Goal: Task Accomplishment & Management: Complete application form

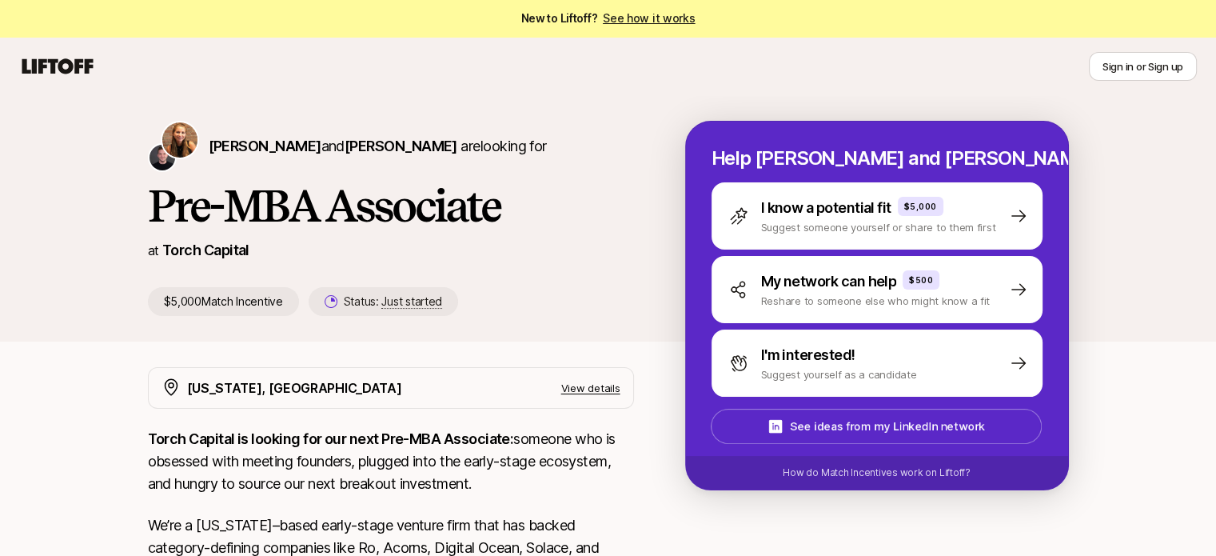
scroll to position [435, 0]
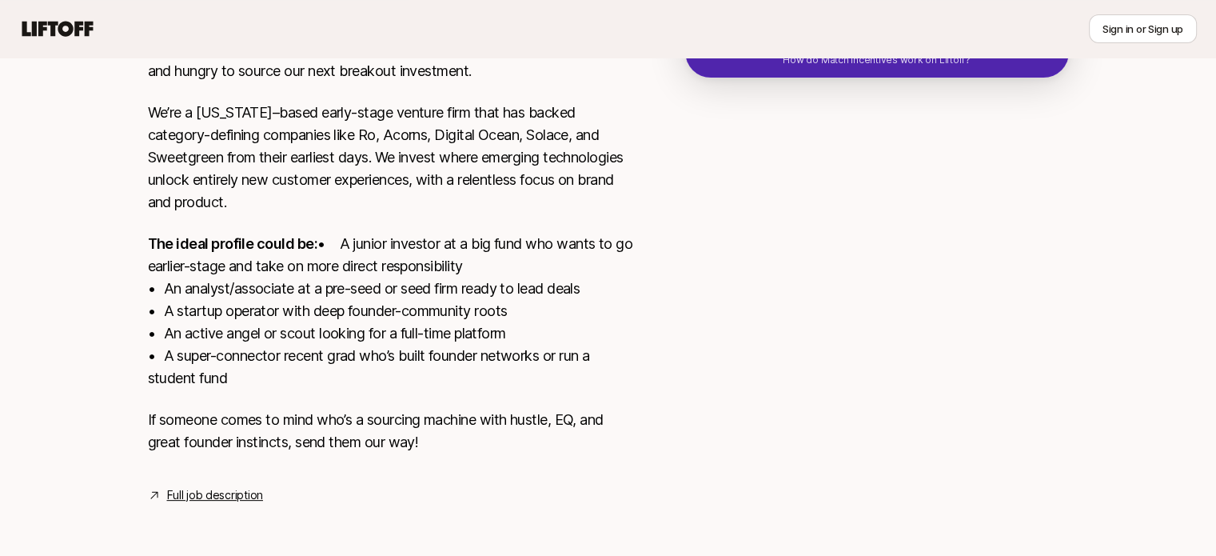
click at [632, 153] on p "We’re a [US_STATE]–based early-stage venture firm that has backed category-defi…" at bounding box center [391, 158] width 486 height 112
click at [579, 285] on p "The ideal profile could be: • A junior investor at a big fund who wants to go e…" at bounding box center [391, 311] width 486 height 157
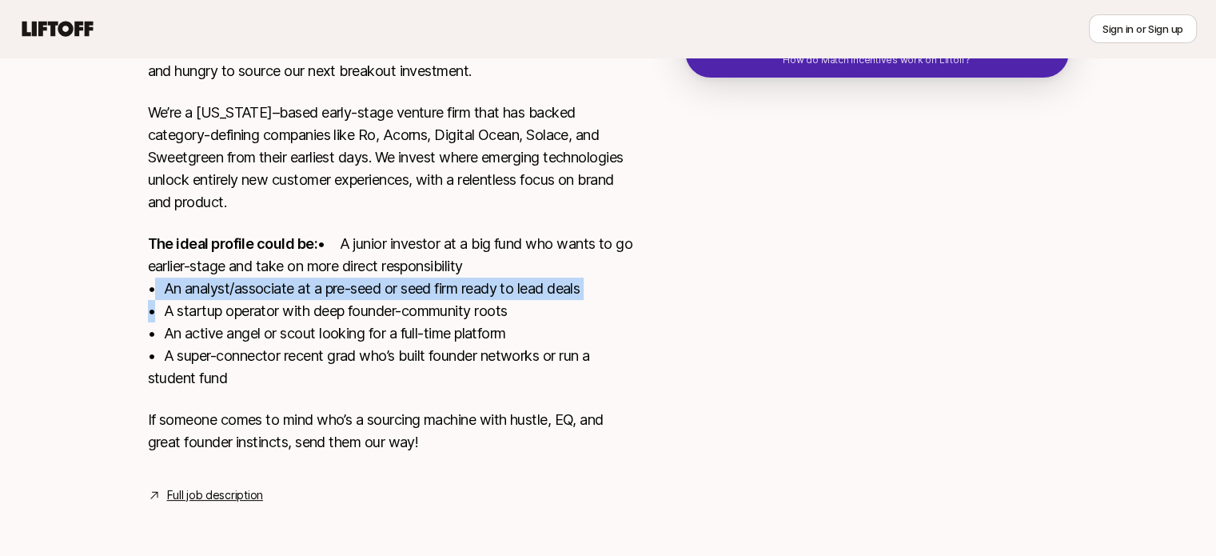
click at [579, 285] on p "The ideal profile could be: • A junior investor at a big fund who wants to go e…" at bounding box center [391, 311] width 486 height 157
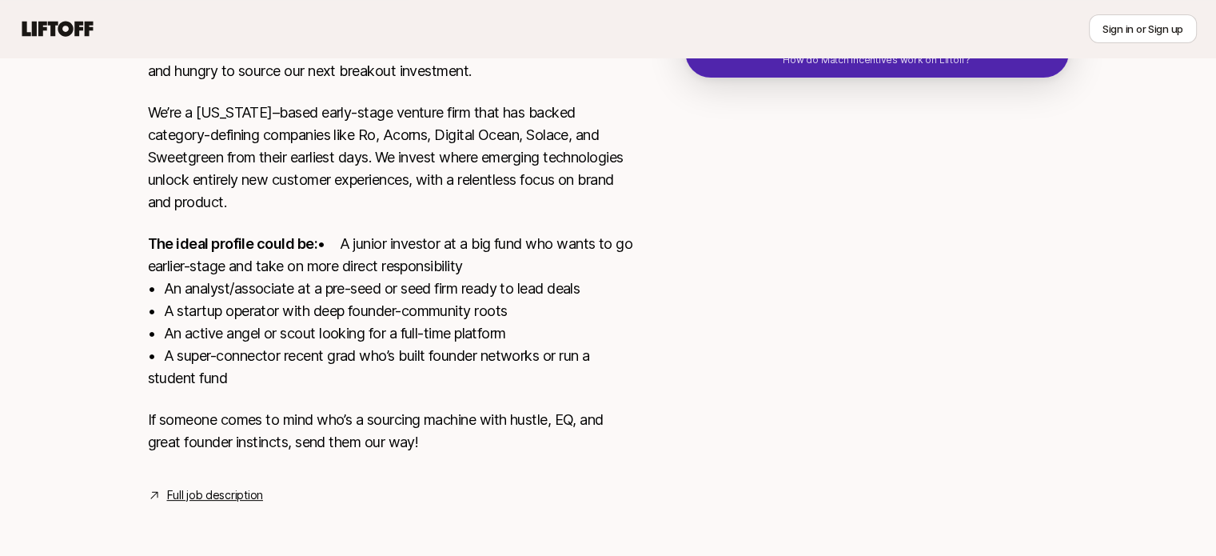
click at [573, 321] on p "The ideal profile could be: • A junior investor at a big fund who wants to go e…" at bounding box center [391, 311] width 486 height 157
click at [261, 489] on link "Full job description" at bounding box center [215, 494] width 96 height 19
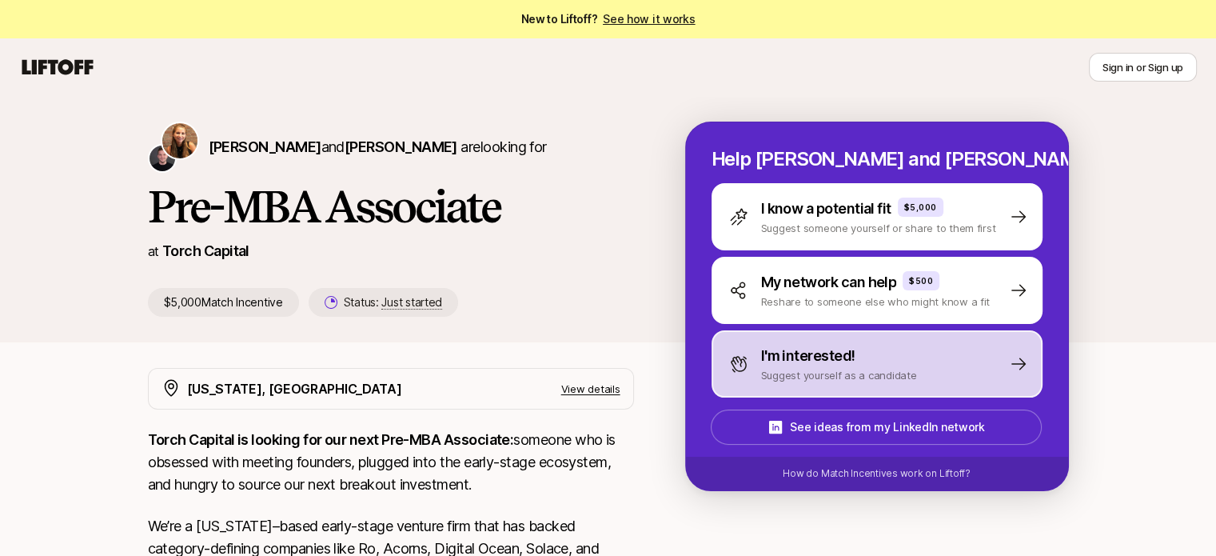
click at [829, 347] on p "I'm interested!" at bounding box center [808, 356] width 94 height 22
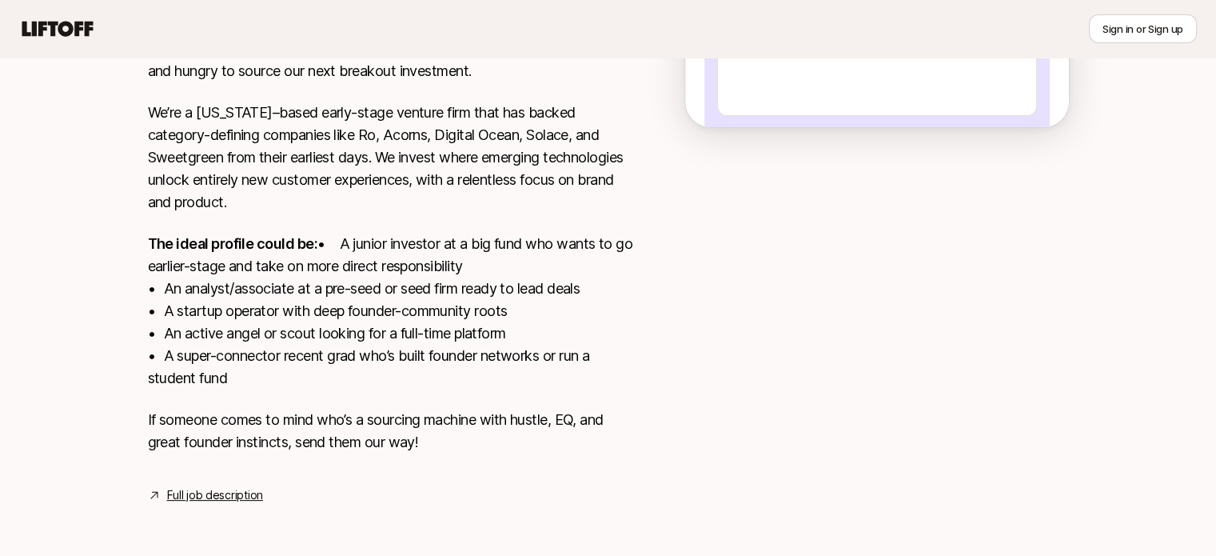
scroll to position [435, 0]
